Goal: Find contact information: Find contact information

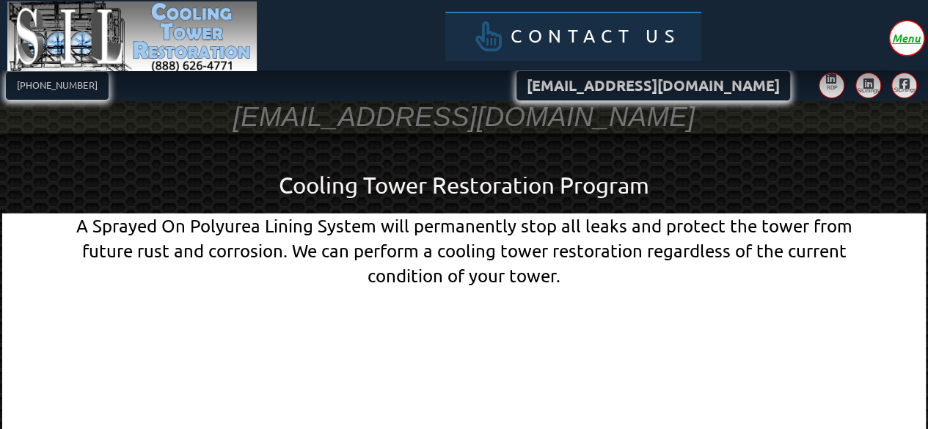
click at [543, 37] on span "Contact Us" at bounding box center [594, 36] width 169 height 18
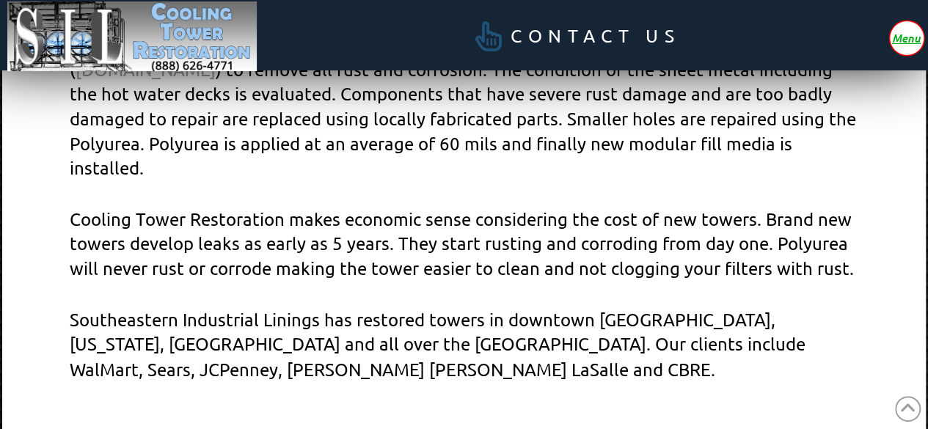
scroll to position [1035, 0]
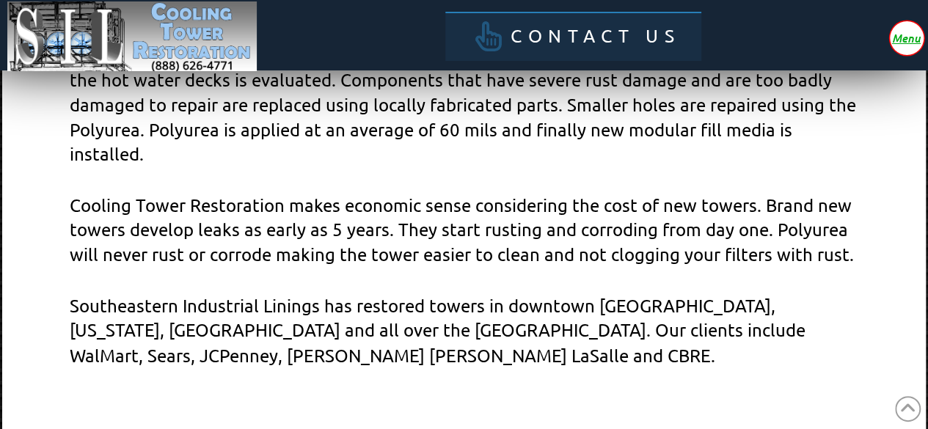
click at [590, 33] on span "Contact Us" at bounding box center [594, 36] width 169 height 18
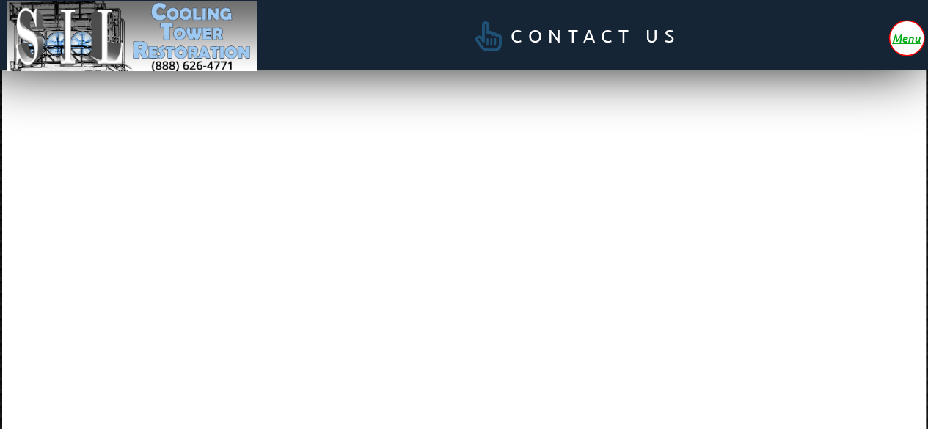
scroll to position [0, 0]
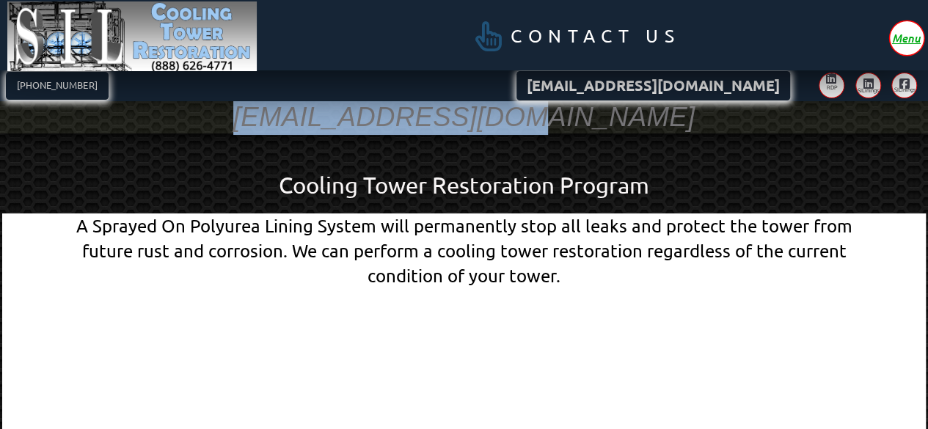
drag, startPoint x: 340, startPoint y: 114, endPoint x: 584, endPoint y: 113, distance: 243.4
click at [584, 113] on h3 "[EMAIL_ADDRESS][DOMAIN_NAME]" at bounding box center [464, 117] width 462 height 35
copy h3 "[EMAIL_ADDRESS][DOMAIN_NAME]"
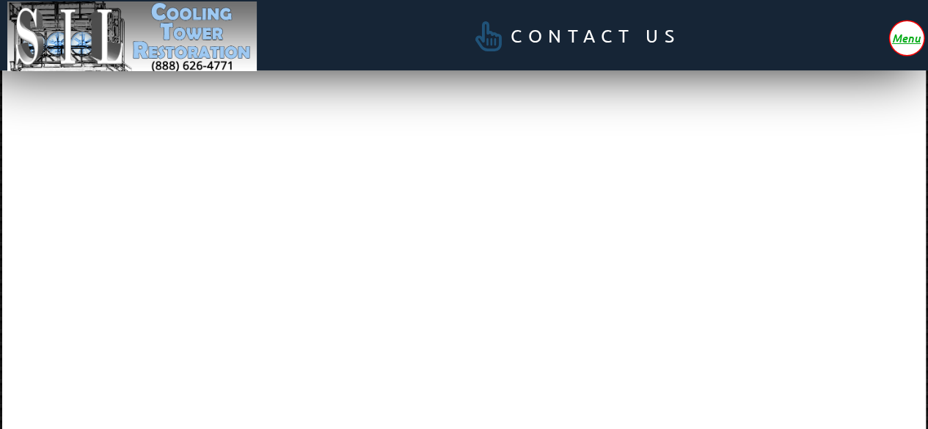
scroll to position [293, 0]
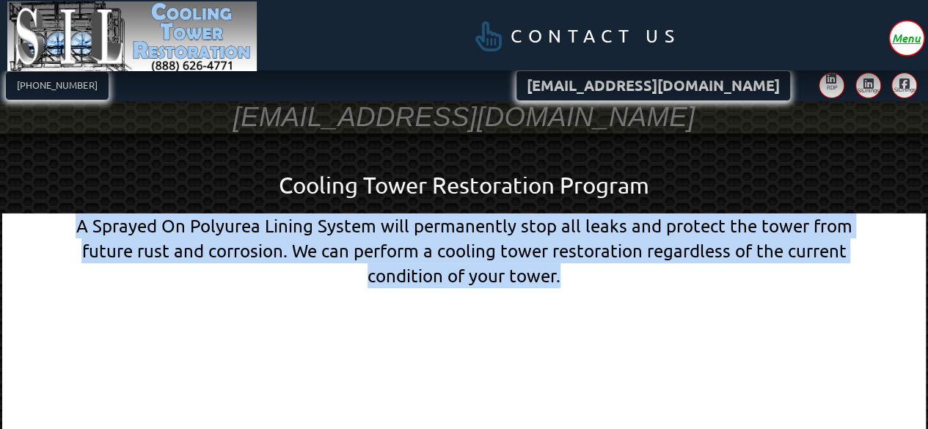
drag, startPoint x: 59, startPoint y: 223, endPoint x: 522, endPoint y: 268, distance: 465.5
click at [522, 268] on div "A Sprayed On Polyurea Lining System will permanently stop all leaks and protect…" at bounding box center [463, 250] width 831 height 74
copy div "A Sprayed On Polyurea Lining System will permanently stop all leaks and protect…"
